Goal: Task Accomplishment & Management: Use online tool/utility

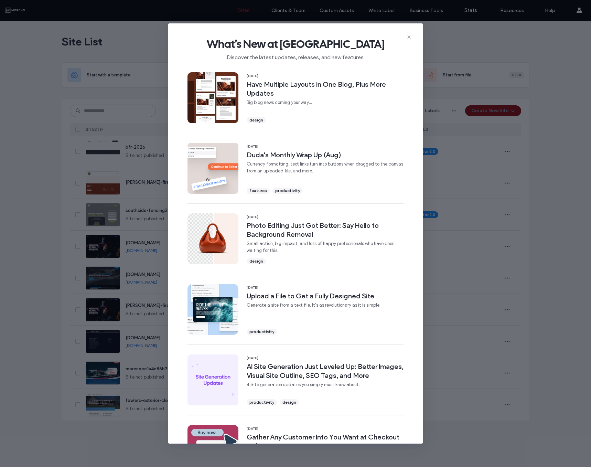
click at [481, 100] on div "What's New at [GEOGRAPHIC_DATA] Discover the latest updates, releases, and new …" at bounding box center [295, 233] width 591 height 467
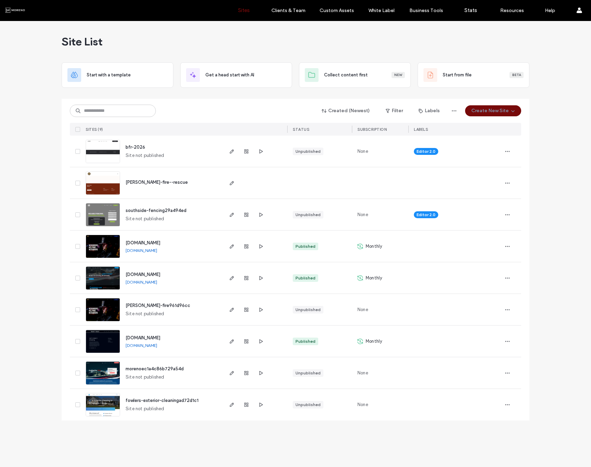
click at [497, 110] on button "Create New Site" at bounding box center [493, 110] width 56 height 11
click at [498, 137] on div "Start with a template" at bounding box center [514, 134] width 44 height 7
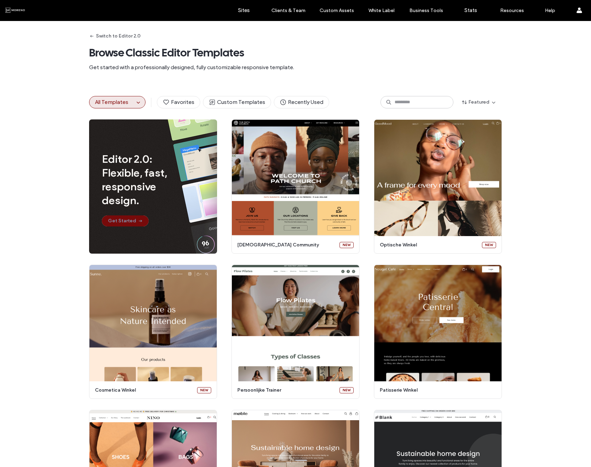
click at [138, 223] on icon "button" at bounding box center [141, 221] width 6 height 6
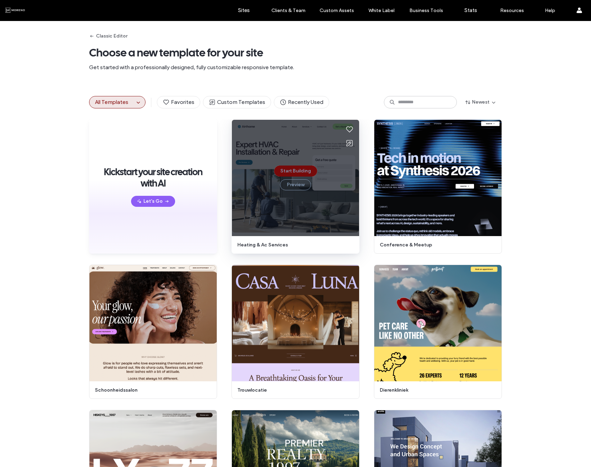
click at [294, 170] on button "Start Building" at bounding box center [295, 171] width 43 height 11
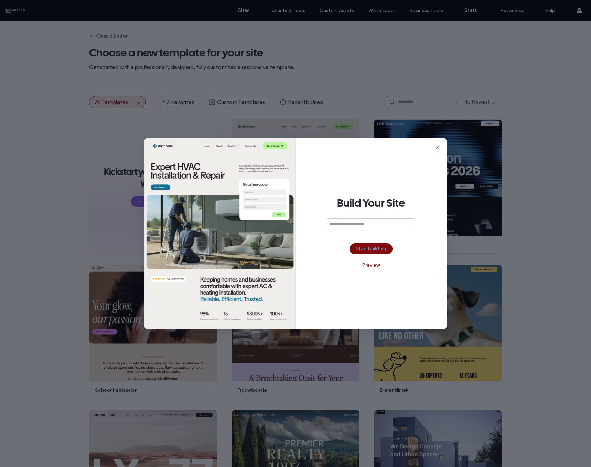
click at [371, 225] on input at bounding box center [371, 224] width 88 height 12
type input "**********"
click at [387, 243] on button "Start Building" at bounding box center [371, 248] width 43 height 11
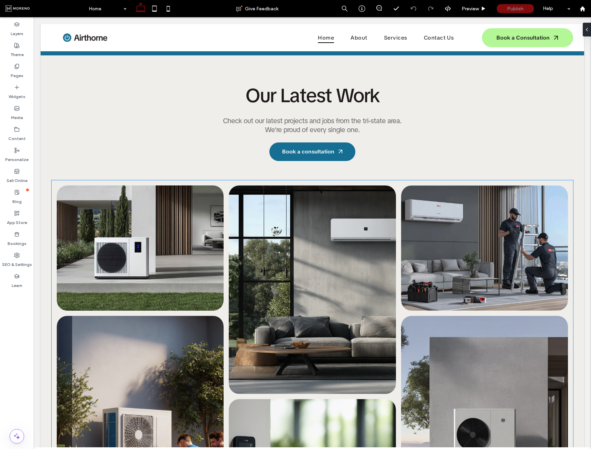
scroll to position [1312, 0]
